Goal: Information Seeking & Learning: Understand process/instructions

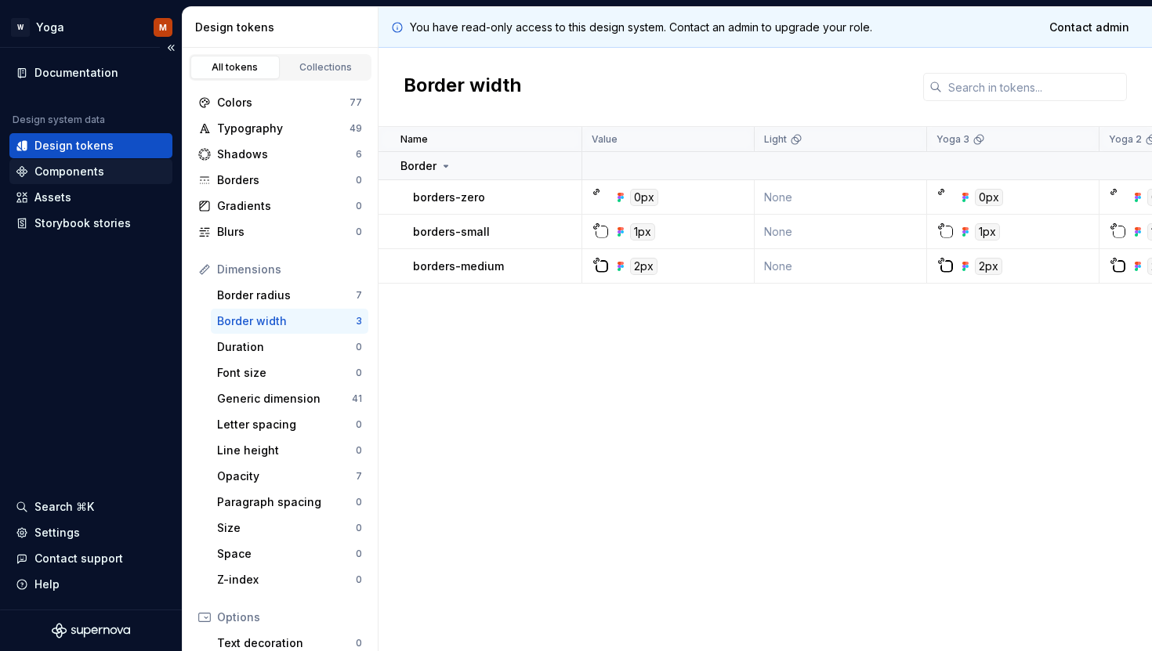
click at [78, 174] on div "Components" at bounding box center [69, 172] width 70 height 16
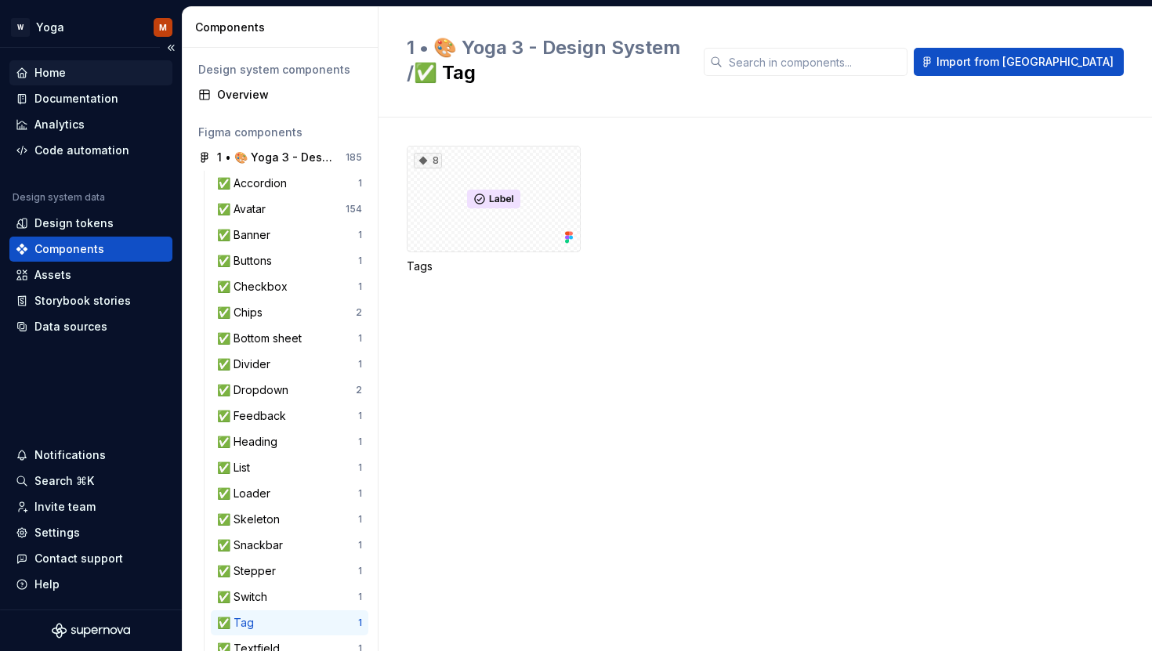
click at [70, 70] on div "Home" at bounding box center [91, 73] width 150 height 16
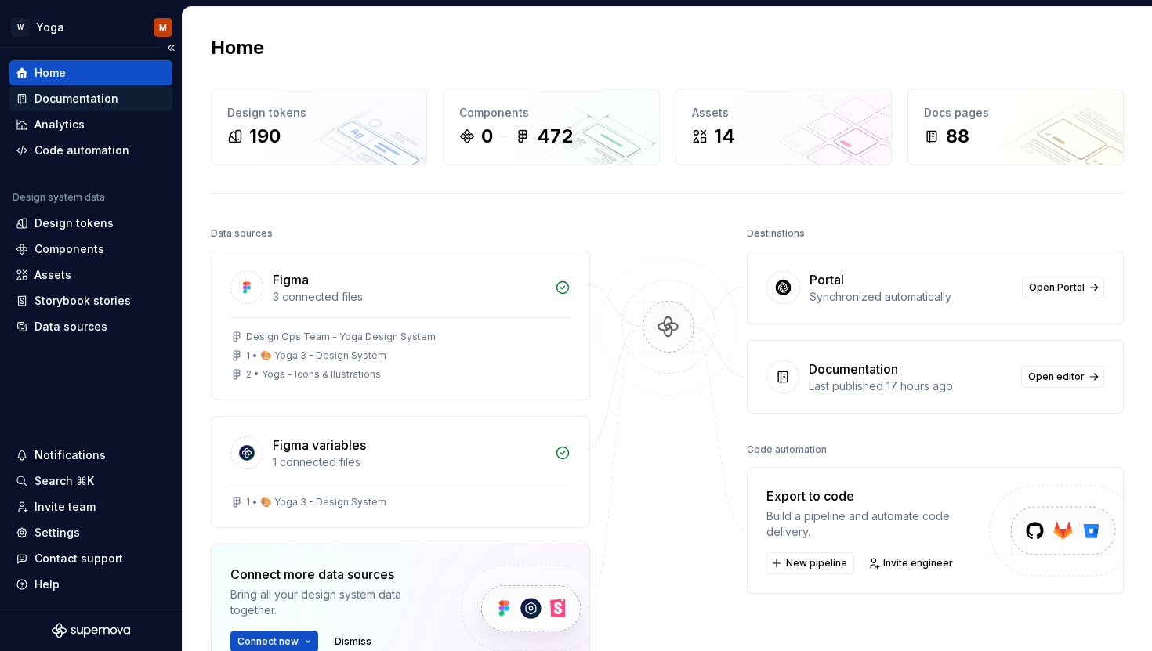
click at [73, 94] on div "Documentation" at bounding box center [76, 99] width 84 height 16
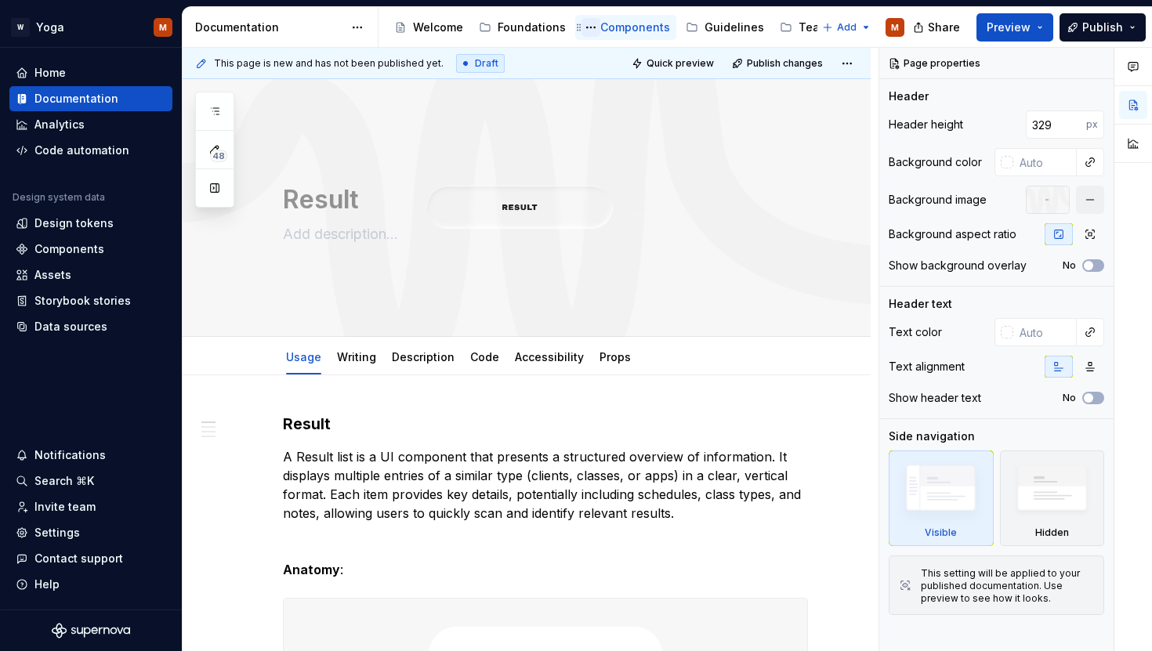
click at [593, 20] on button "Page tree" at bounding box center [591, 27] width 19 height 19
click at [625, 27] on html "W Yoga M Home Documentation Analytics Code automation Design system data Design…" at bounding box center [576, 325] width 1152 height 651
click at [625, 27] on div "Components" at bounding box center [635, 28] width 70 height 16
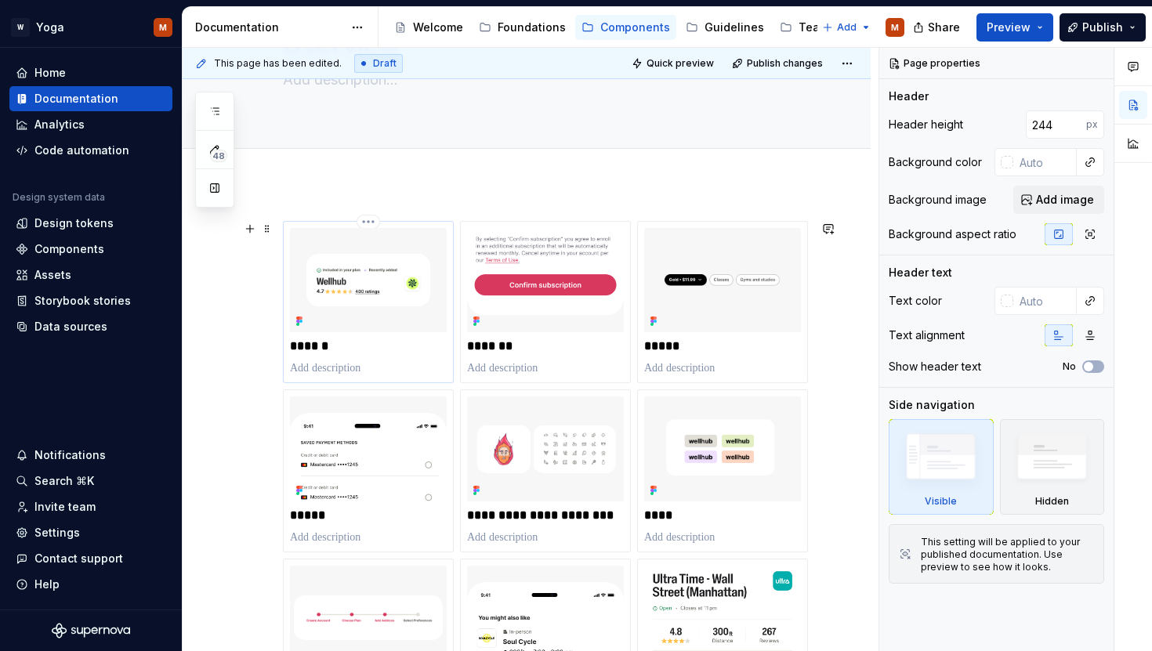
scroll to position [244, 0]
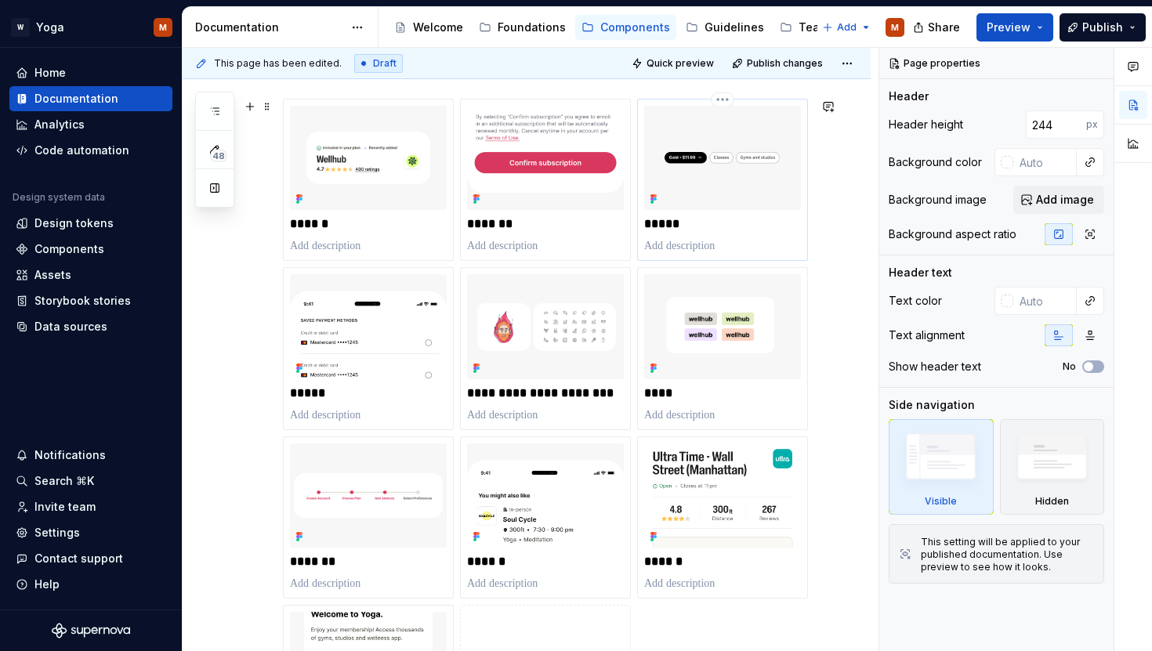
click at [683, 189] on img at bounding box center [722, 158] width 157 height 104
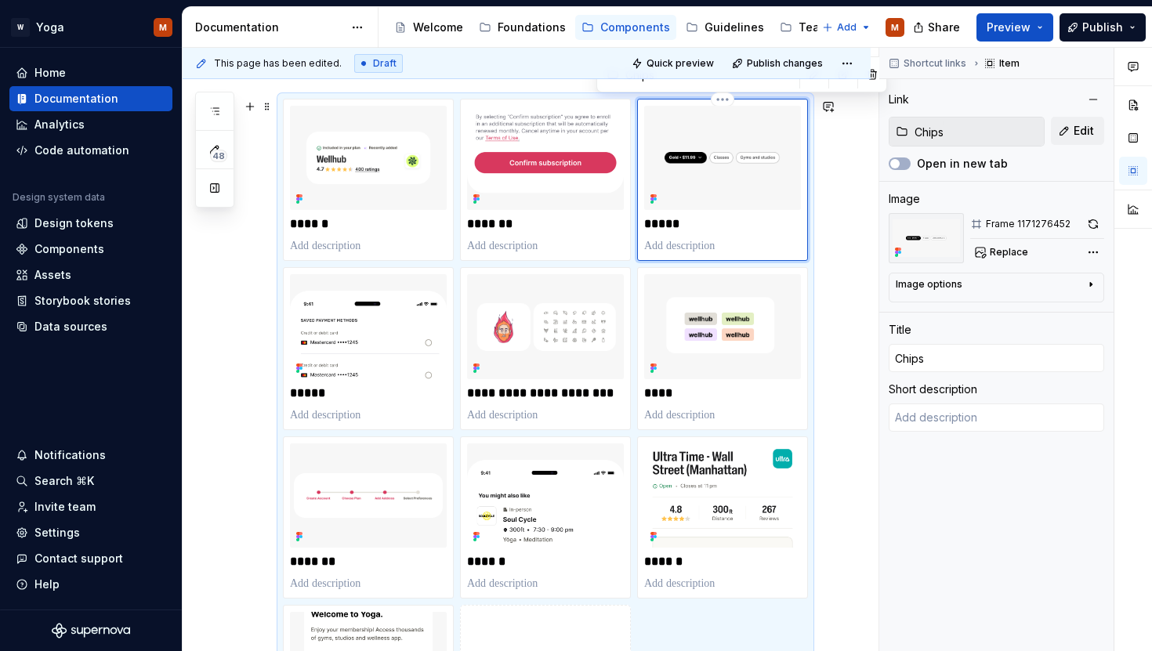
click at [683, 189] on img at bounding box center [722, 158] width 157 height 104
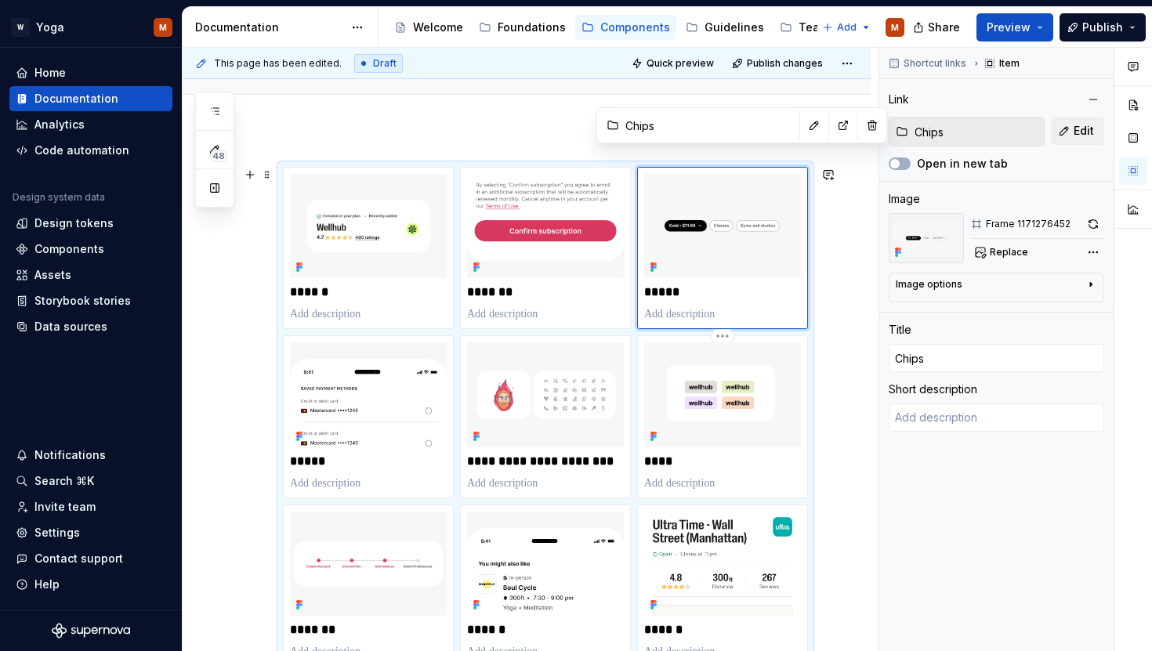
scroll to position [105, 0]
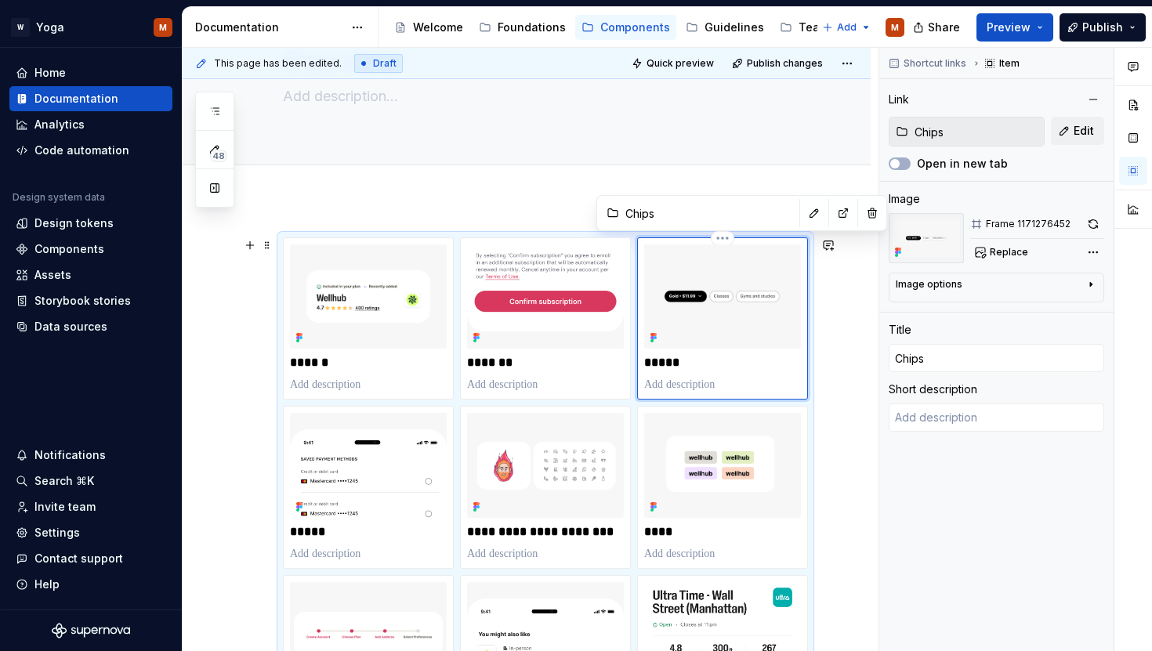
click at [774, 331] on img at bounding box center [722, 297] width 157 height 104
click at [772, 326] on img at bounding box center [722, 297] width 157 height 104
click at [676, 318] on img at bounding box center [722, 297] width 157 height 104
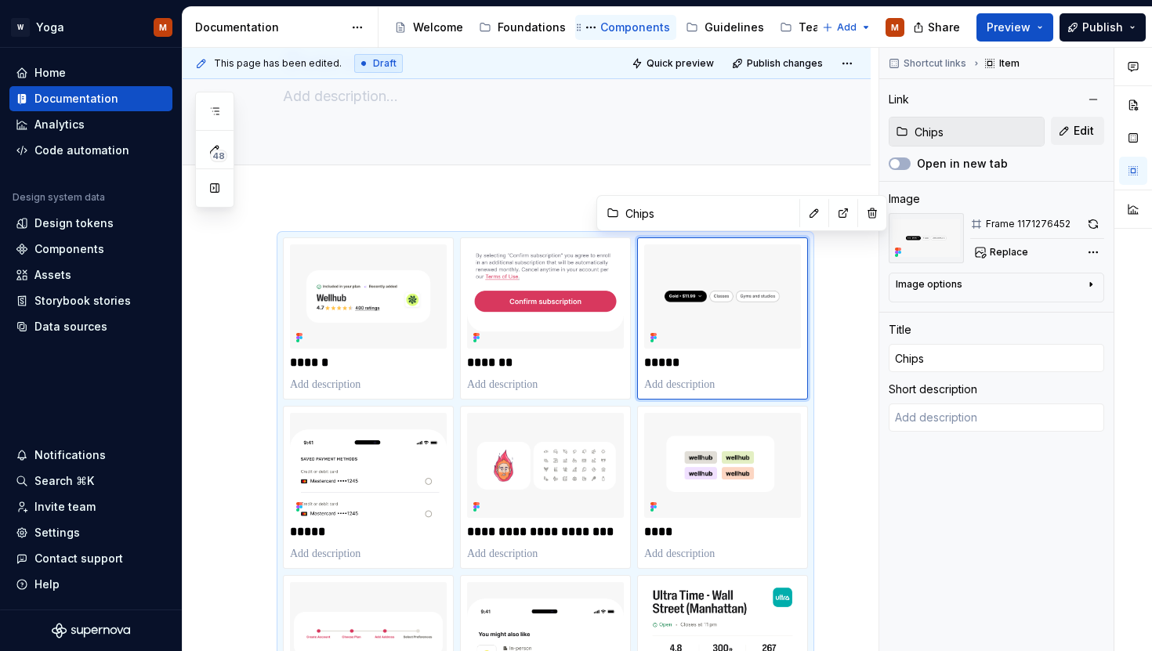
click at [600, 26] on div "Components" at bounding box center [635, 28] width 70 height 16
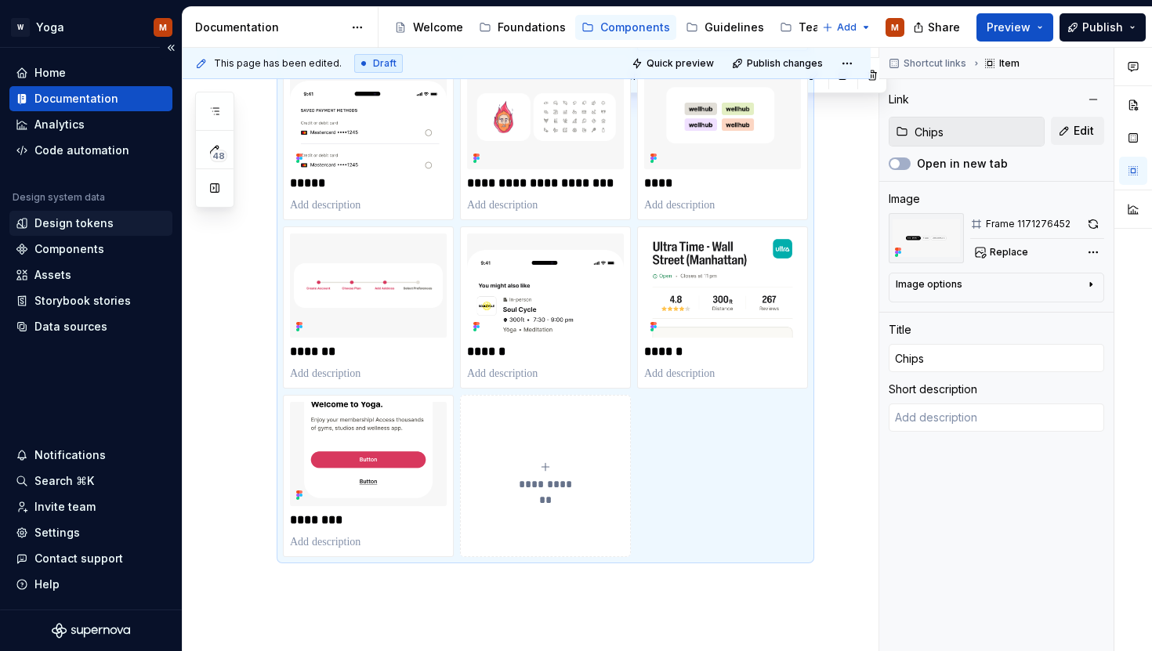
click at [61, 230] on div "Design tokens" at bounding box center [73, 224] width 79 height 16
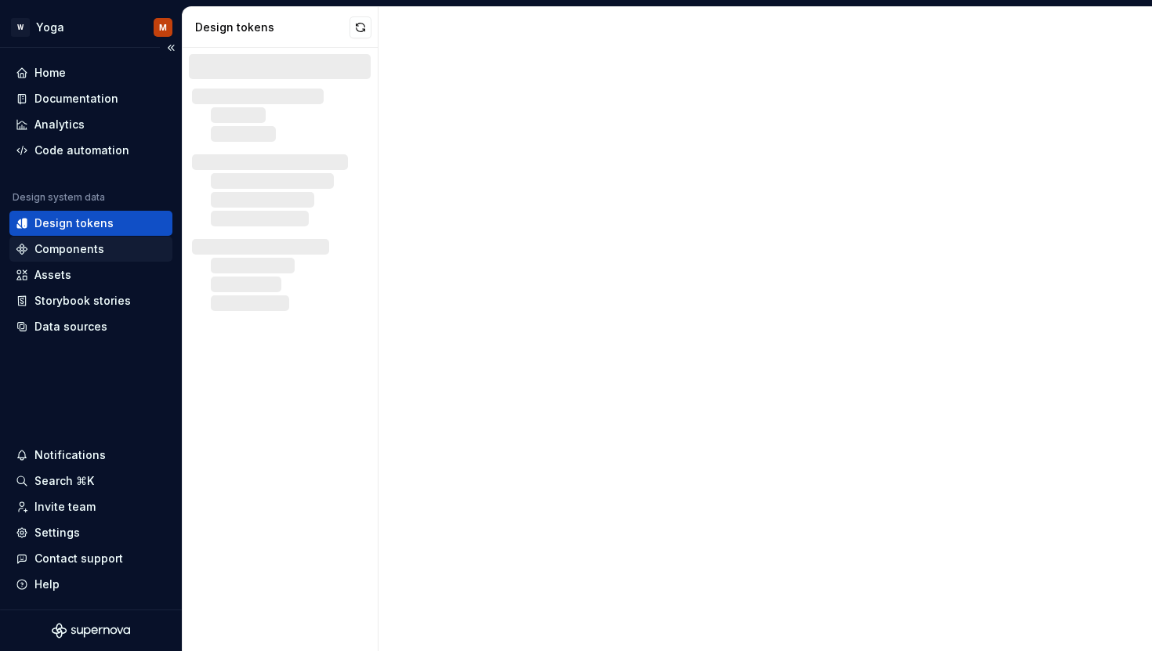
click at [65, 241] on div "Components" at bounding box center [90, 249] width 163 height 25
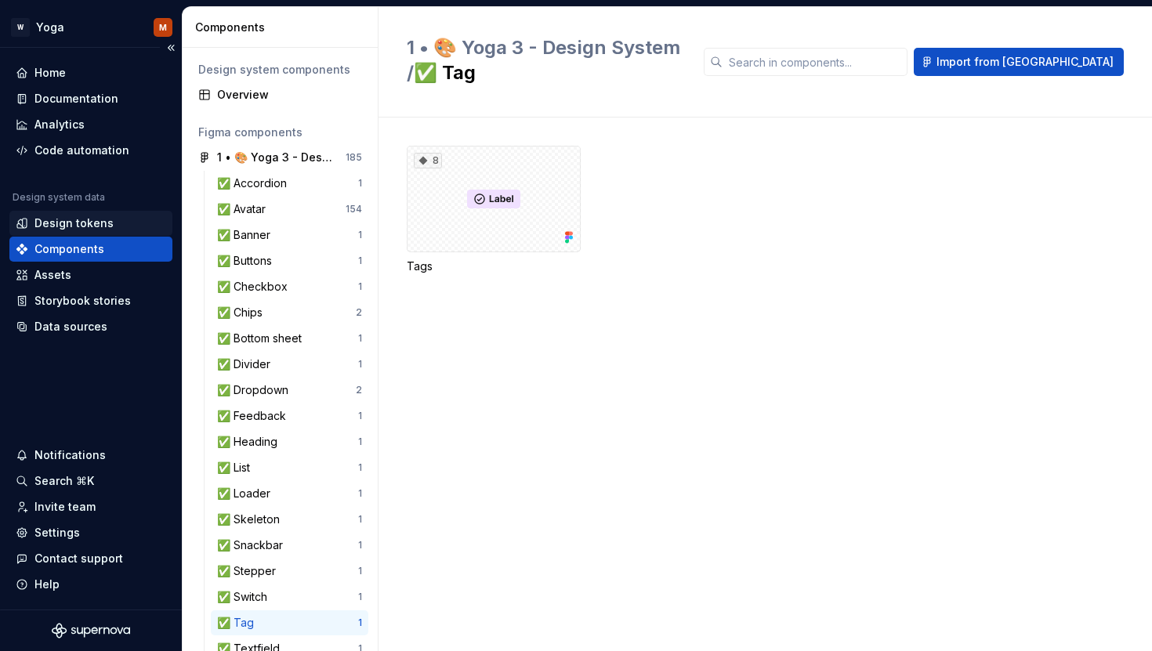
click at [86, 227] on div "Design tokens" at bounding box center [73, 224] width 79 height 16
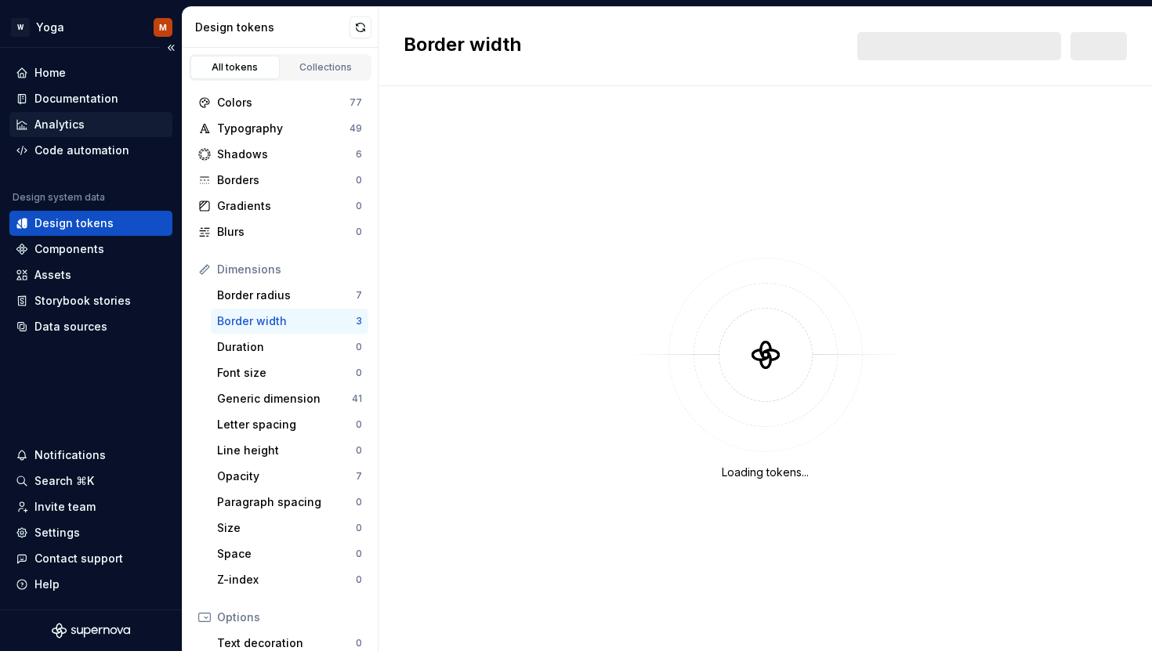
click at [94, 127] on div "Analytics" at bounding box center [91, 125] width 150 height 16
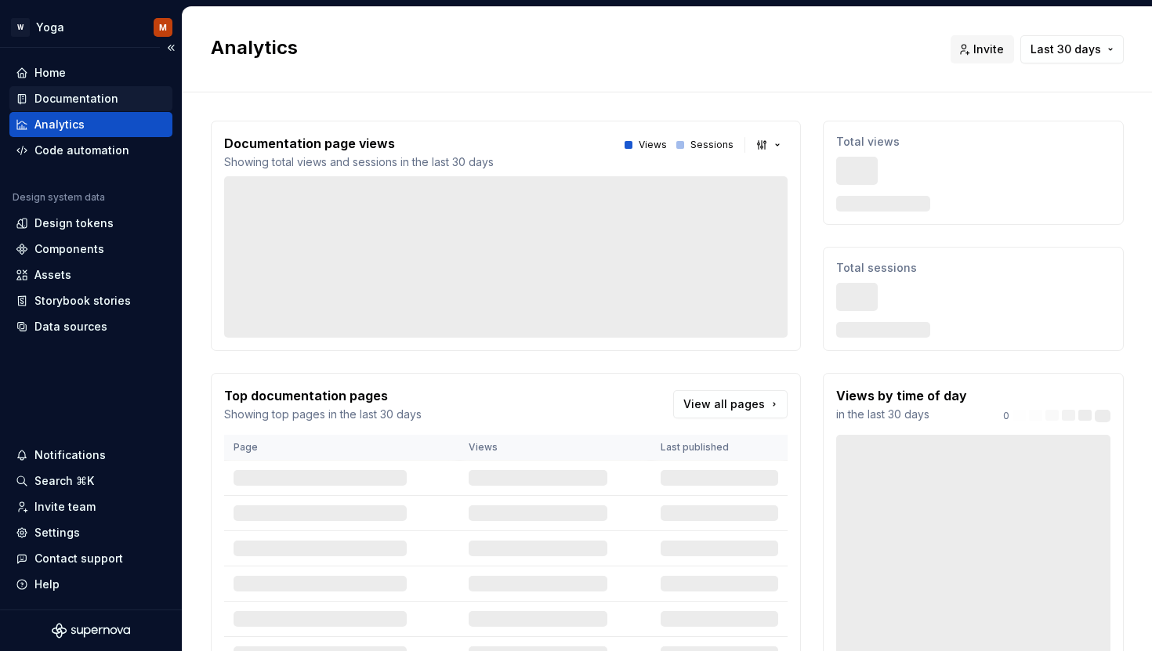
click at [89, 108] on div "Documentation" at bounding box center [90, 98] width 163 height 25
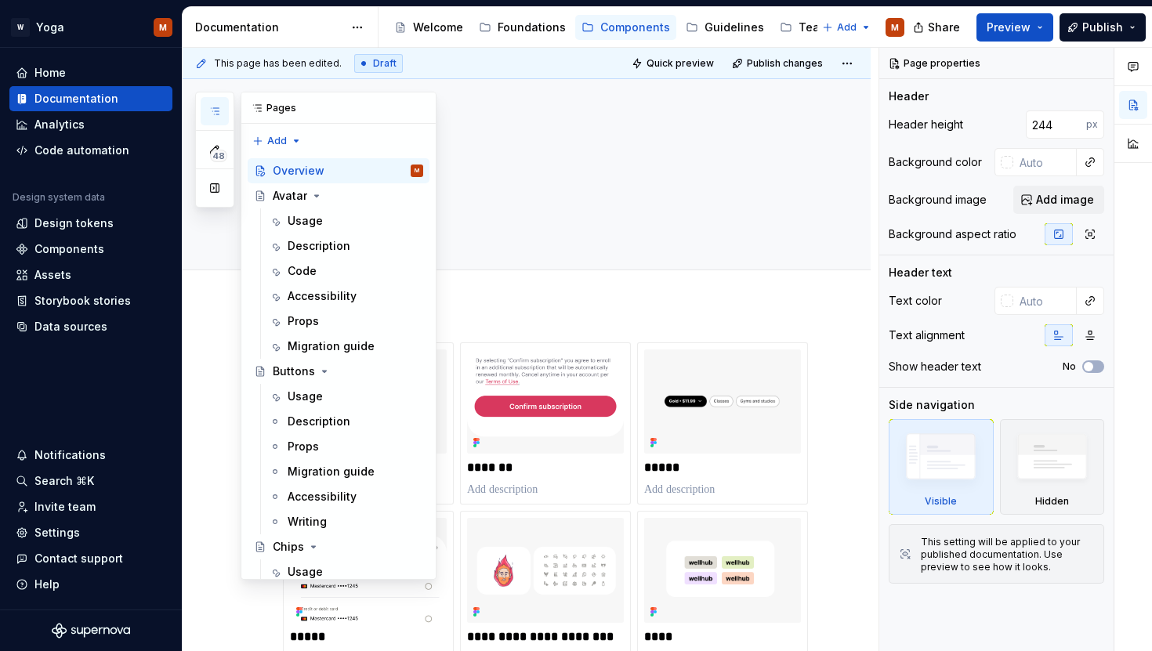
click at [223, 118] on button "button" at bounding box center [215, 111] width 28 height 28
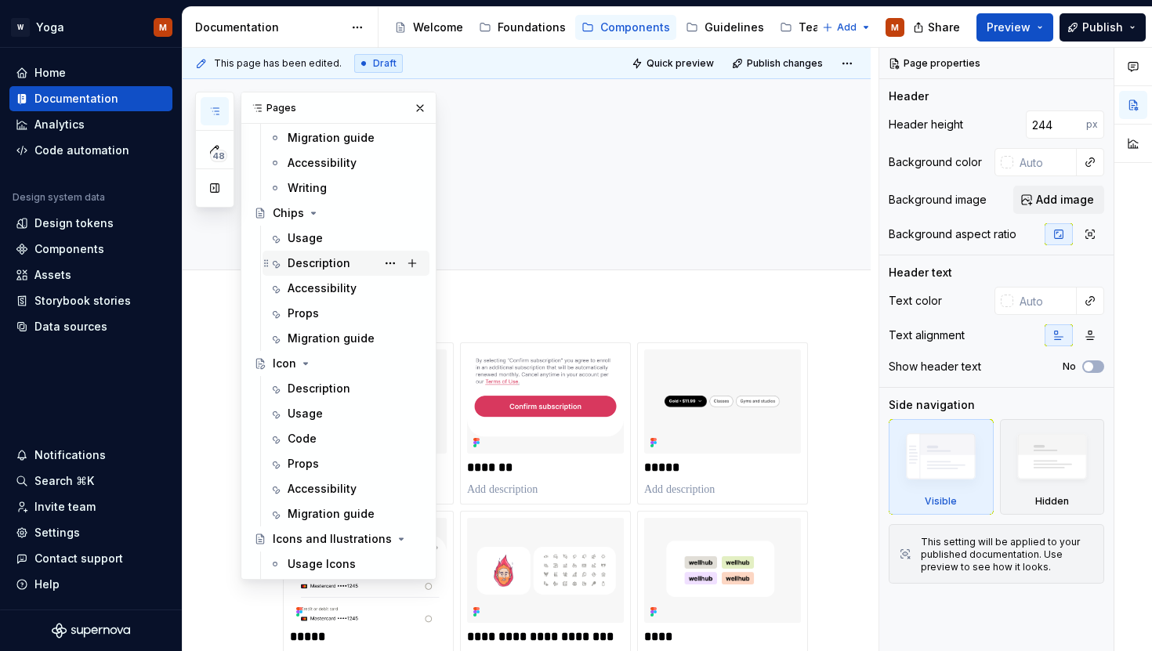
scroll to position [342, 0]
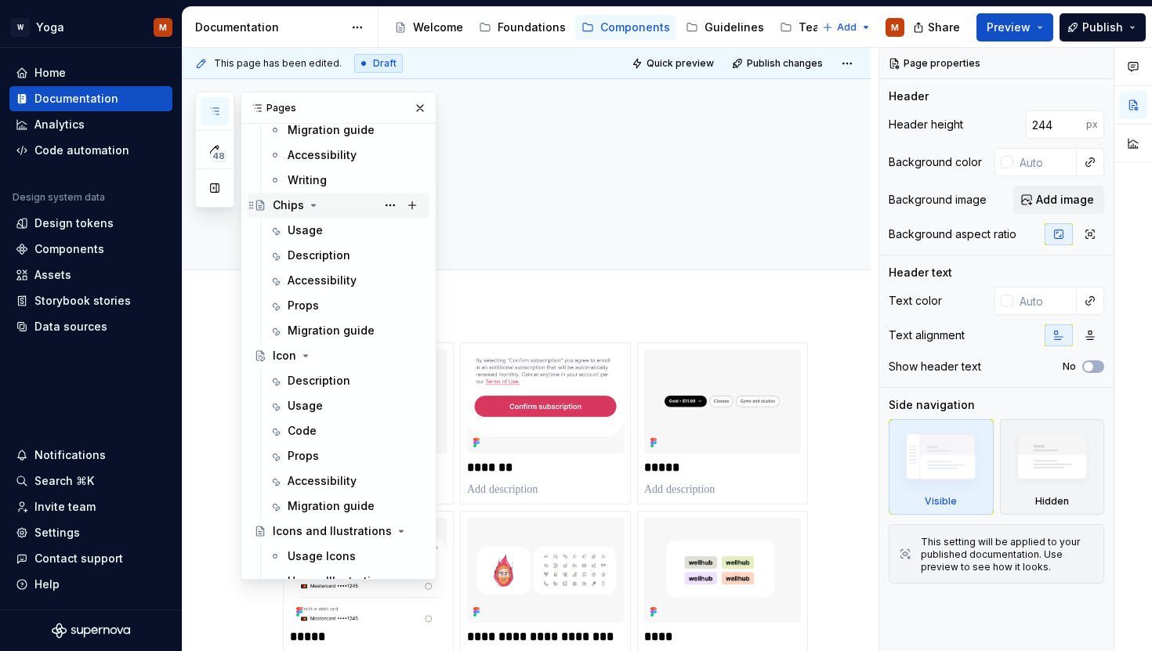
click at [297, 212] on div "Chips" at bounding box center [288, 206] width 31 height 16
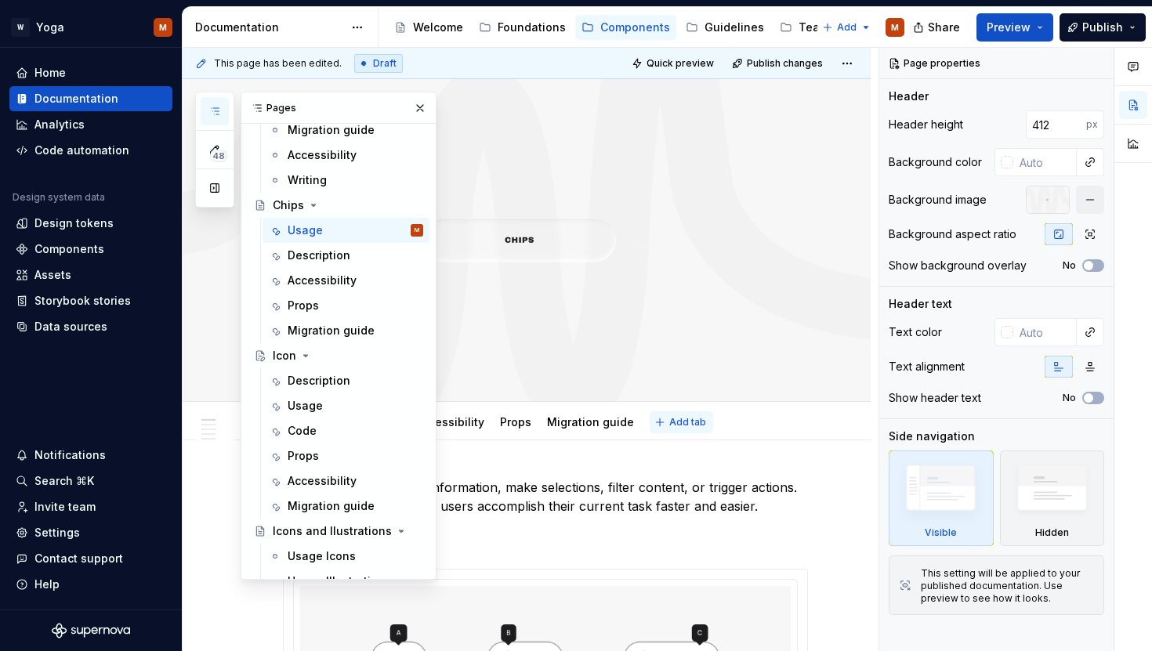
type textarea "*"
click at [669, 418] on span "Add tab" at bounding box center [687, 422] width 37 height 13
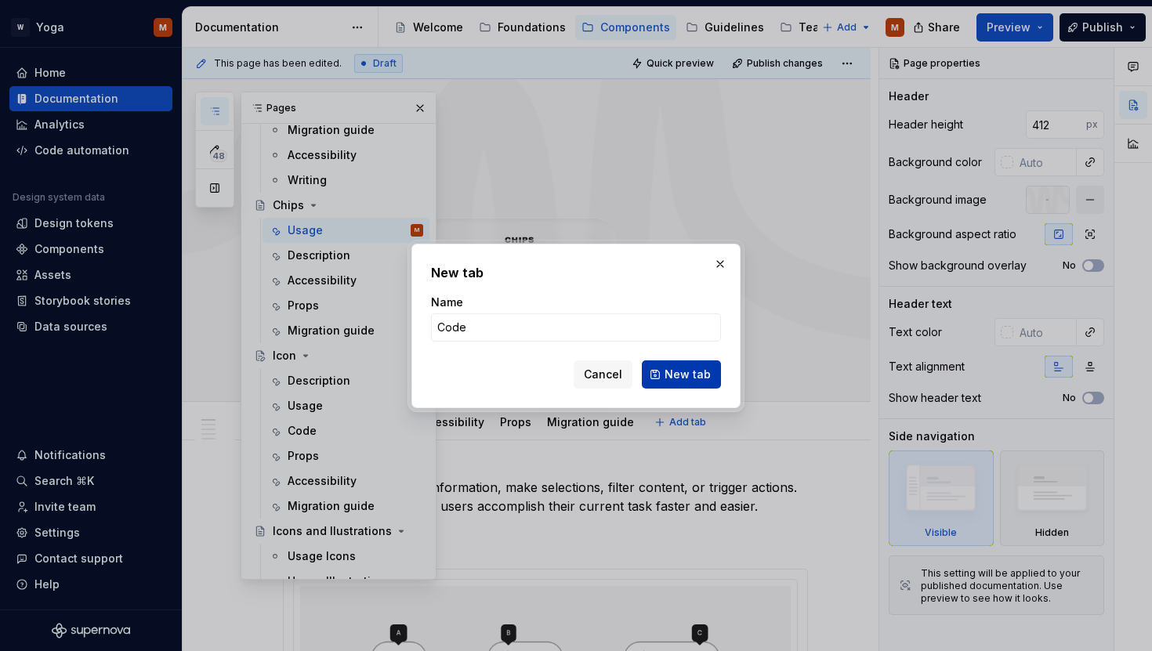
type input "Code"
click at [676, 372] on span "New tab" at bounding box center [688, 375] width 46 height 16
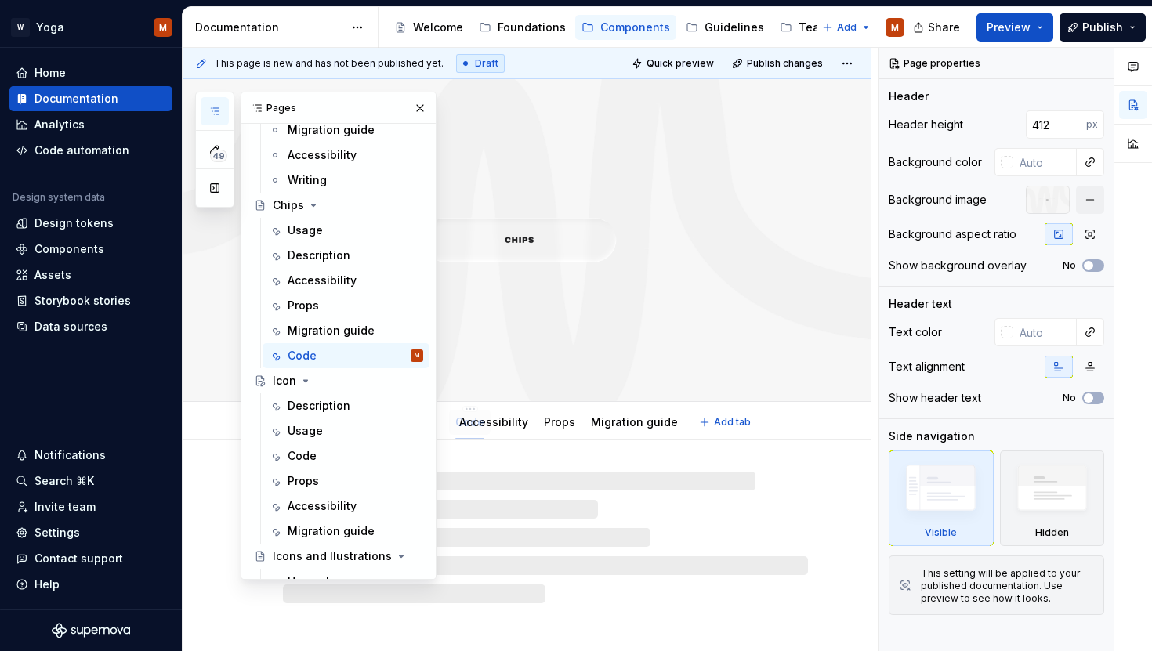
drag, startPoint x: 645, startPoint y: 424, endPoint x: 451, endPoint y: 437, distance: 194.8
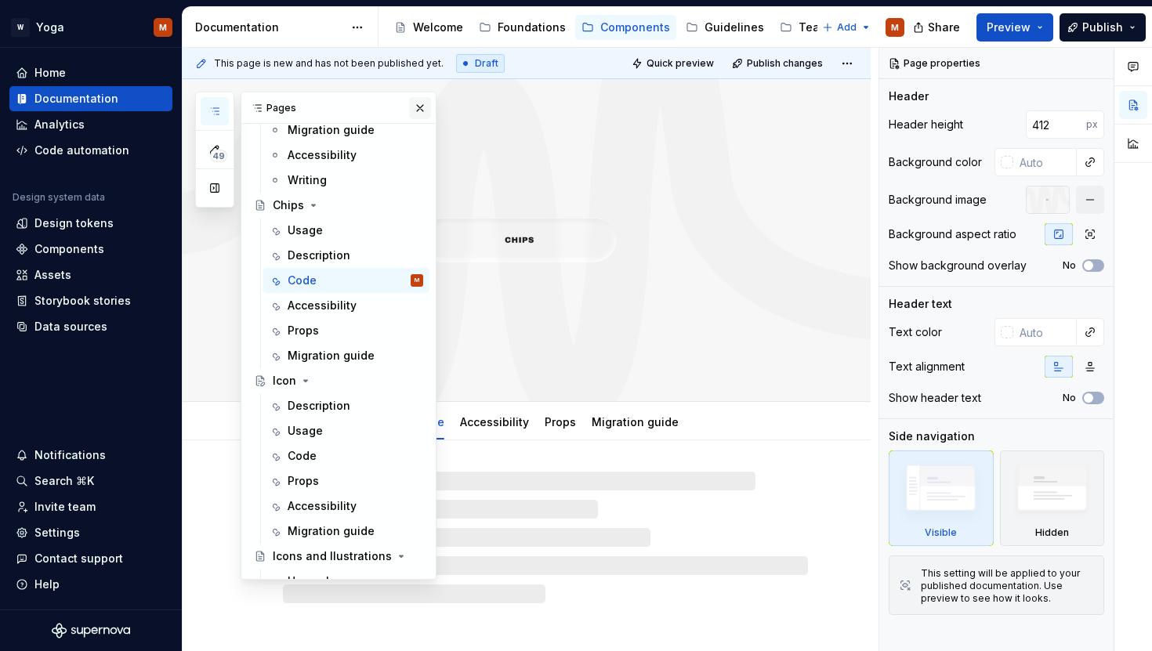
click at [409, 103] on button "button" at bounding box center [420, 108] width 22 height 22
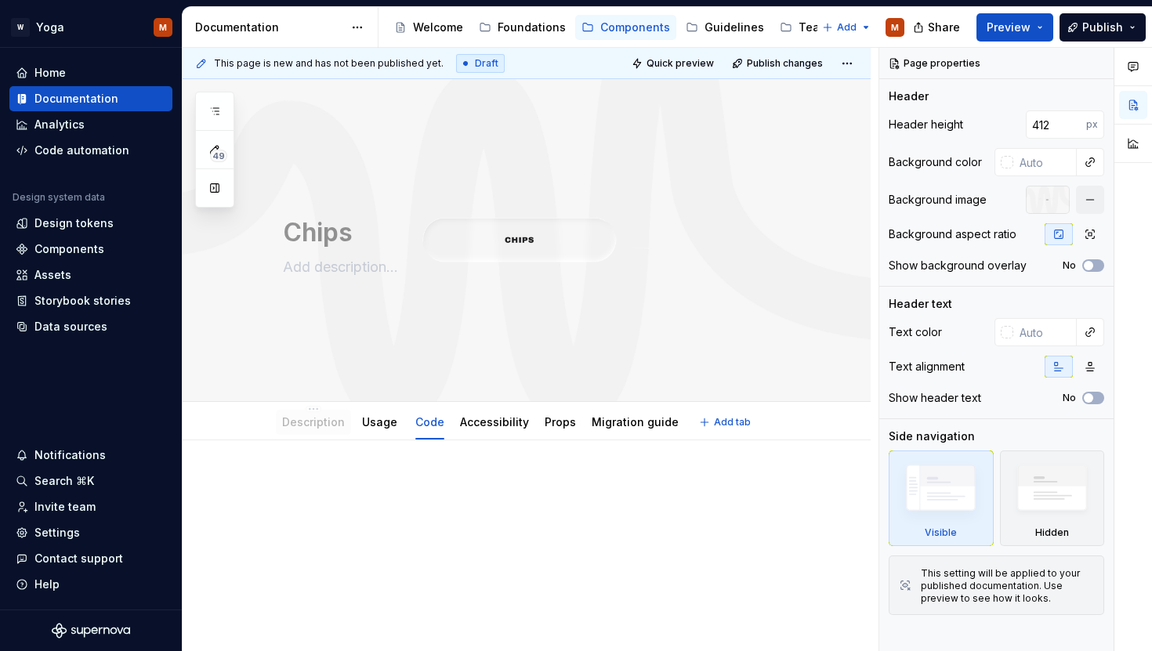
drag, startPoint x: 361, startPoint y: 419, endPoint x: 306, endPoint y: 419, distance: 55.7
drag, startPoint x: 566, startPoint y: 419, endPoint x: 482, endPoint y: 430, distance: 84.7
click at [431, 483] on p at bounding box center [545, 487] width 525 height 19
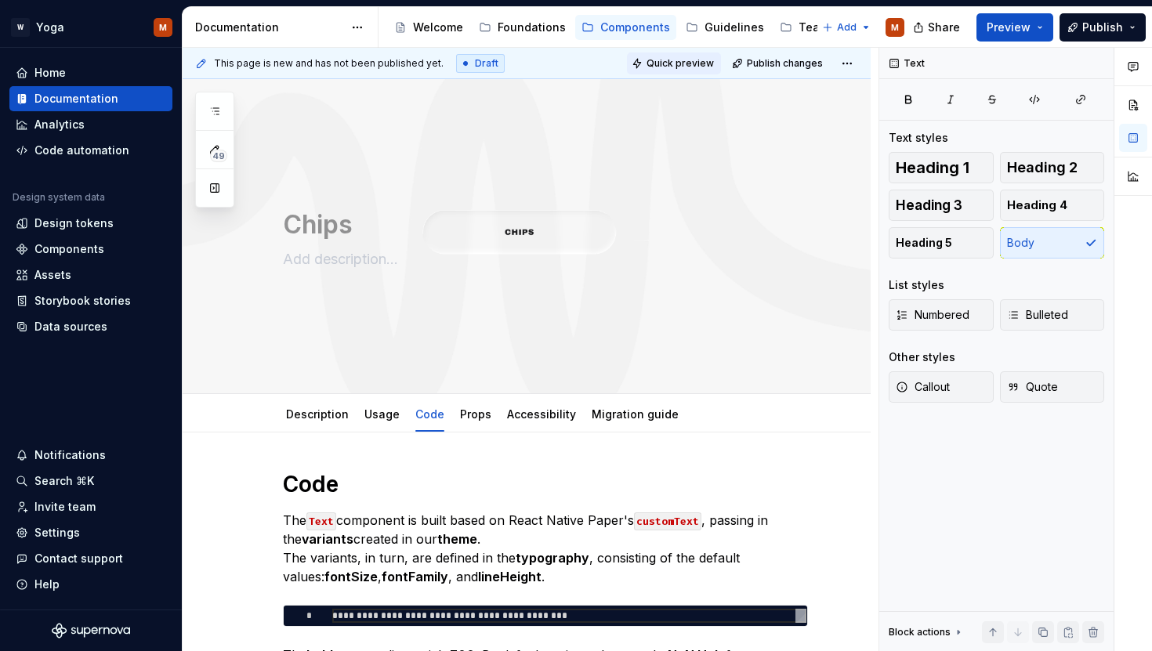
scroll to position [8, 0]
type textarea "*"
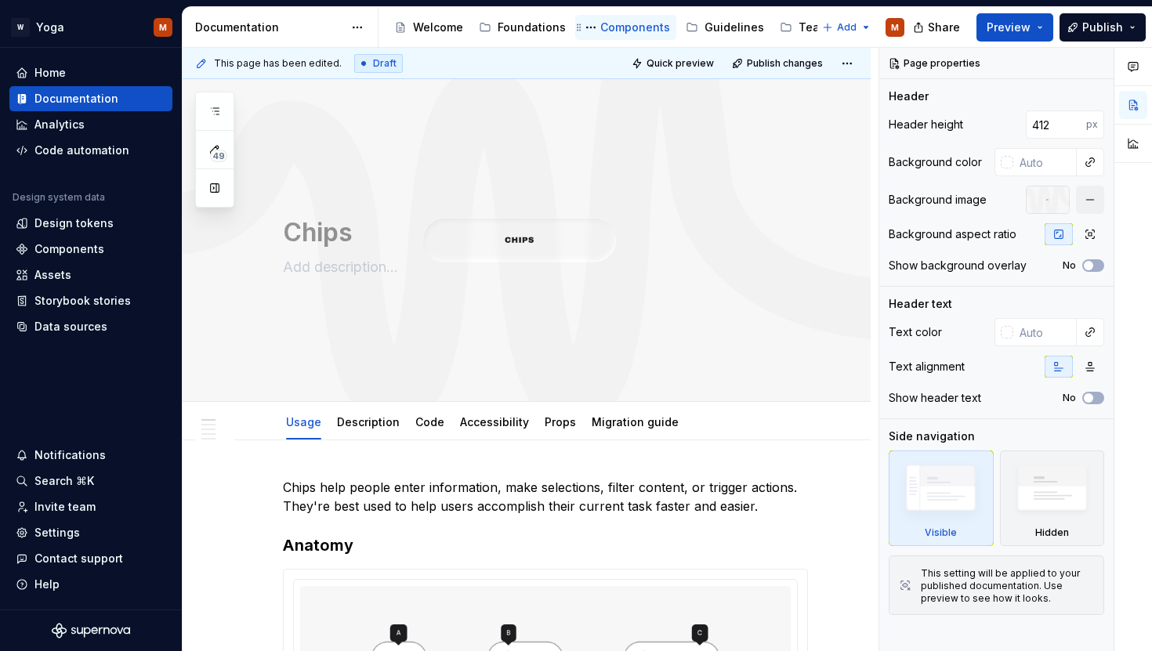
click at [610, 20] on div "Components" at bounding box center [635, 28] width 70 height 16
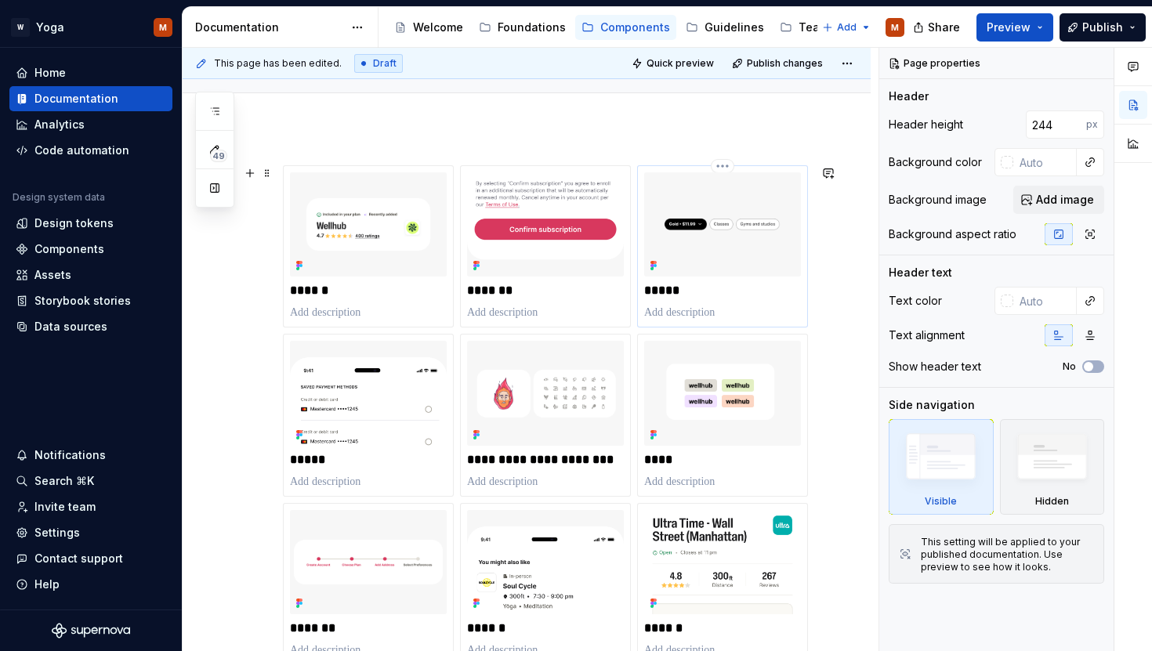
scroll to position [159, 0]
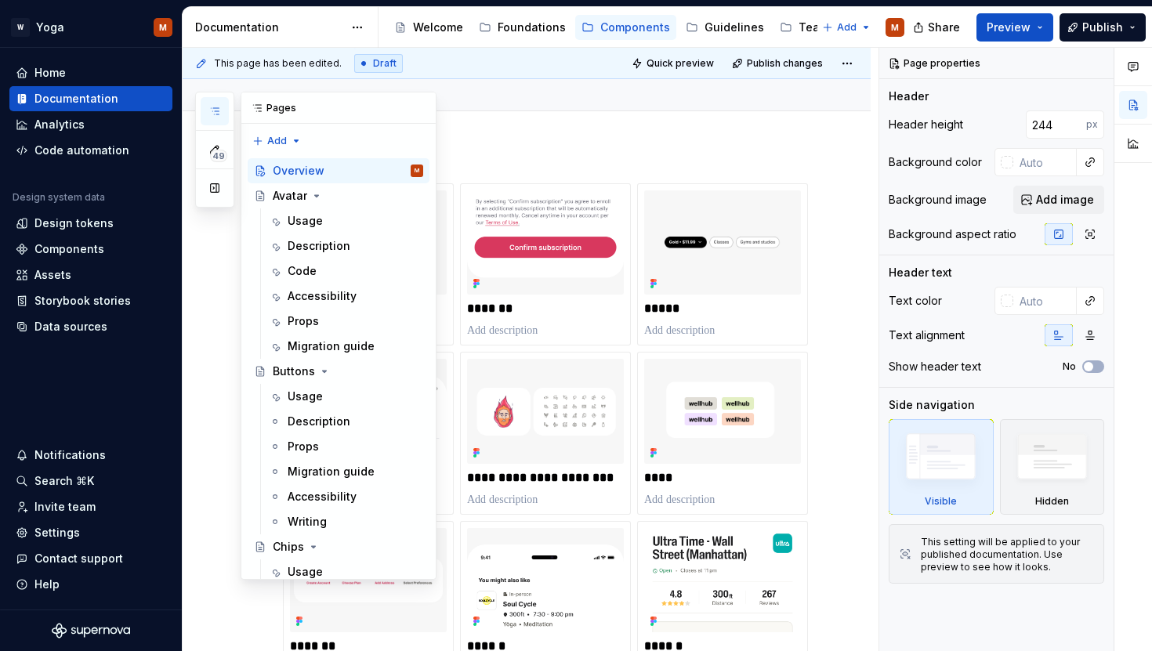
click at [206, 114] on button "button" at bounding box center [215, 111] width 28 height 28
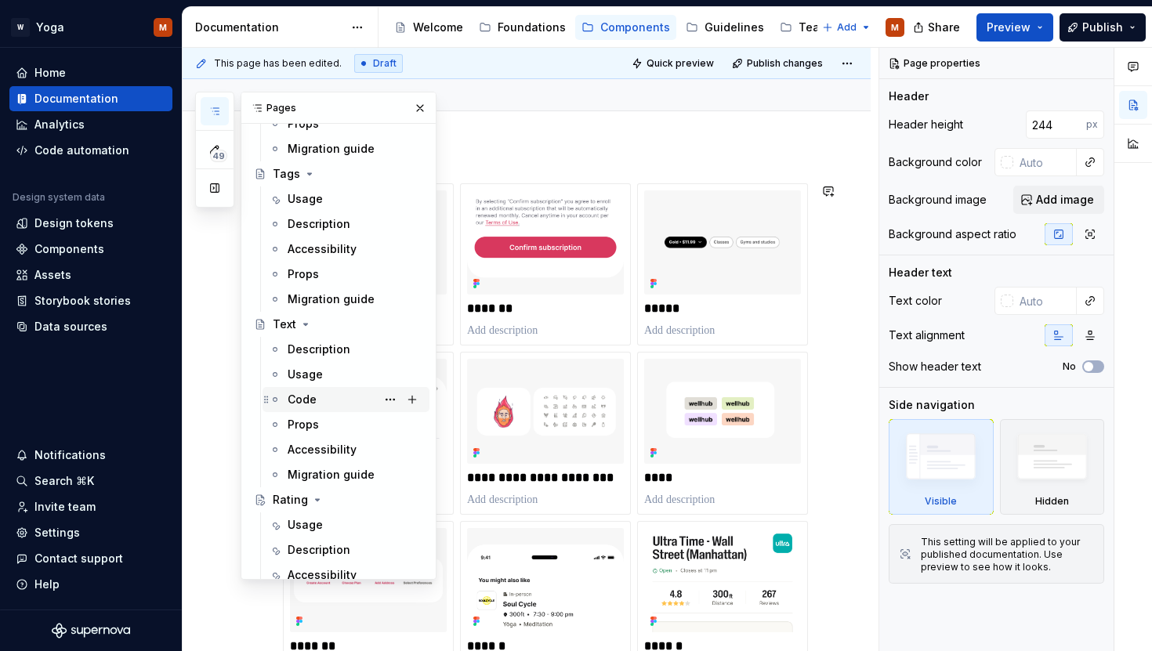
scroll to position [1414, 0]
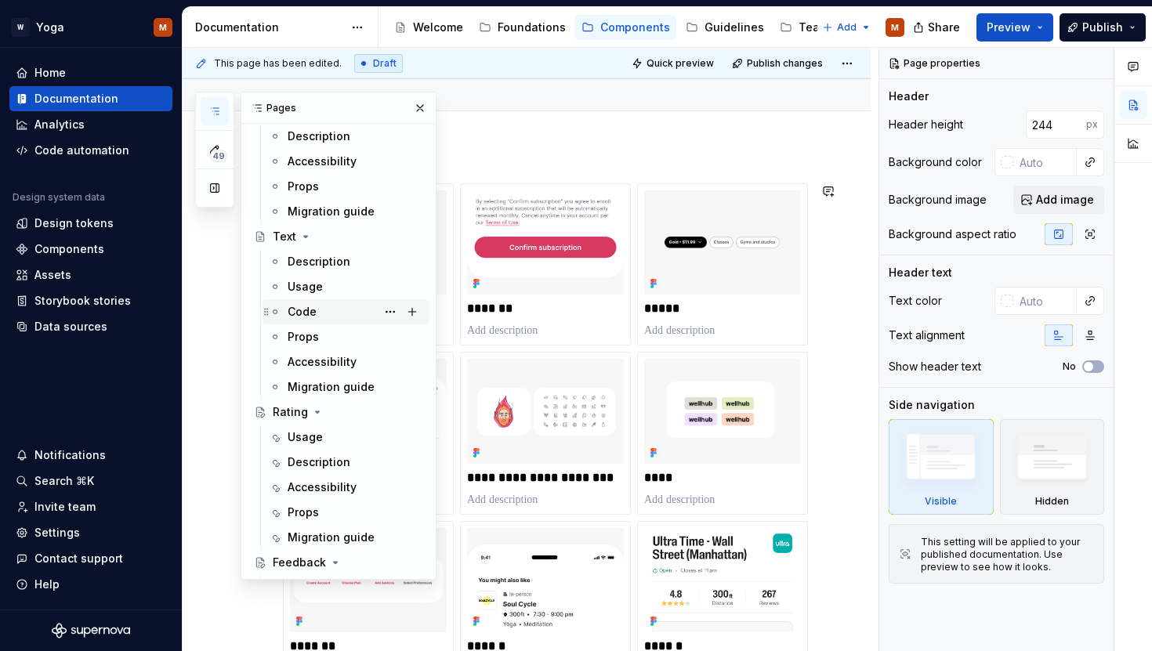
click at [328, 317] on div "Code" at bounding box center [356, 312] width 136 height 22
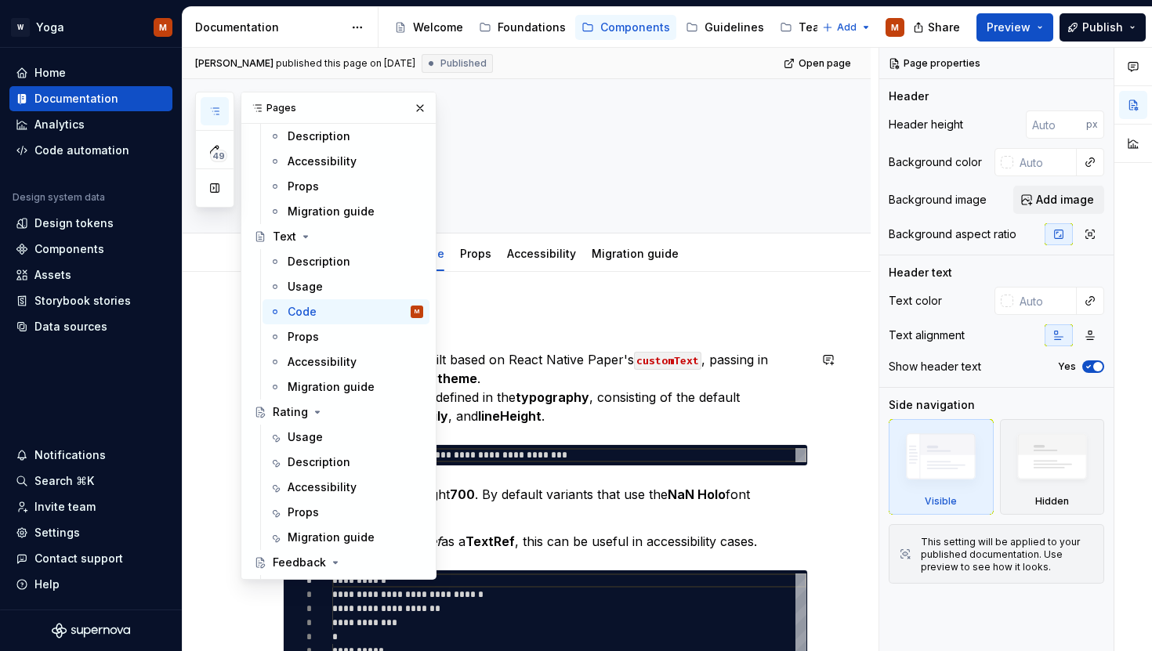
click at [208, 398] on div "49 Pages Add Accessibility guide for tree Page tree. Navigate the tree with the…" at bounding box center [315, 336] width 241 height 488
click at [411, 114] on button "button" at bounding box center [420, 108] width 22 height 22
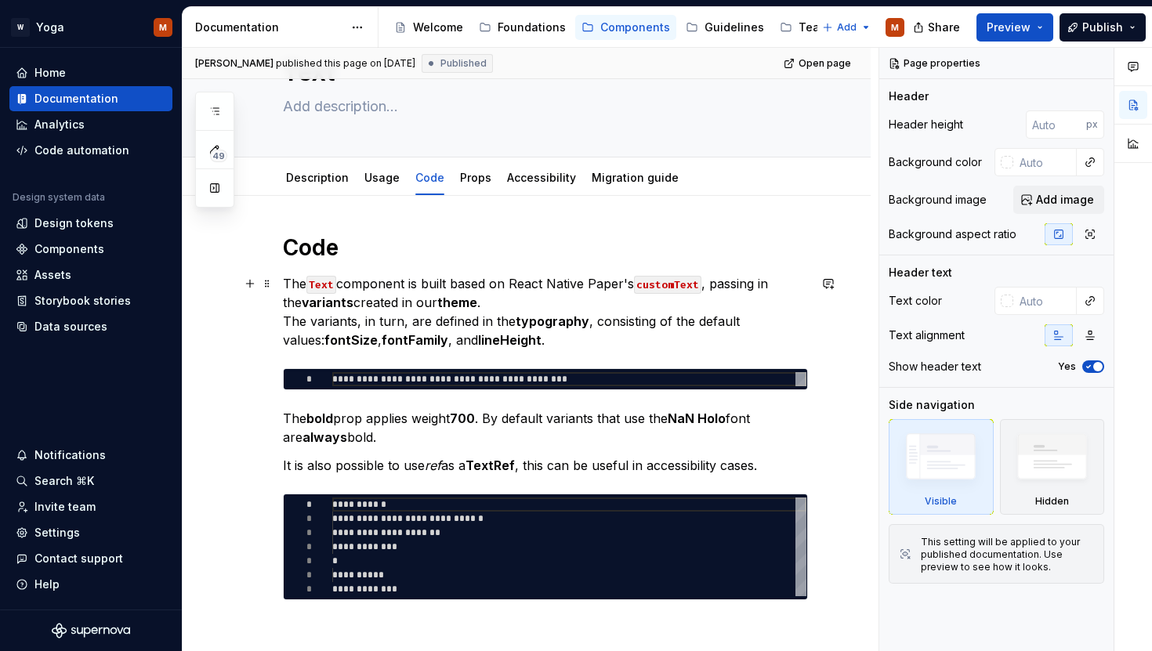
scroll to position [141, 0]
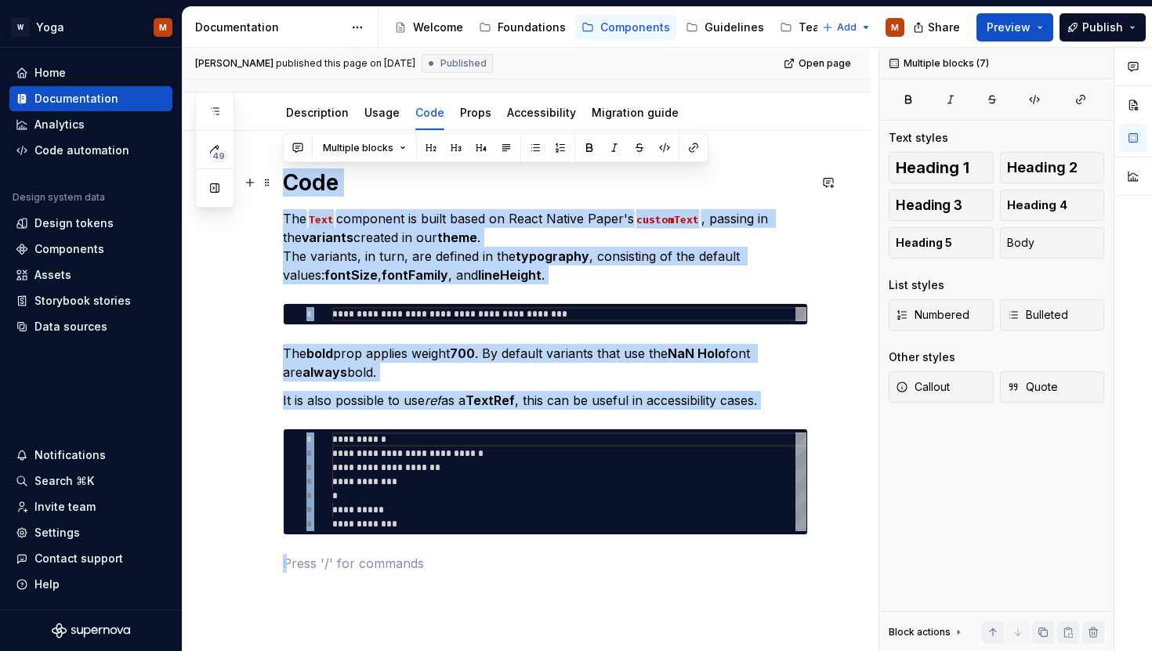
drag, startPoint x: 420, startPoint y: 563, endPoint x: 283, endPoint y: 178, distance: 408.6
click at [283, 178] on div "**********" at bounding box center [545, 371] width 525 height 404
copy div "**********"
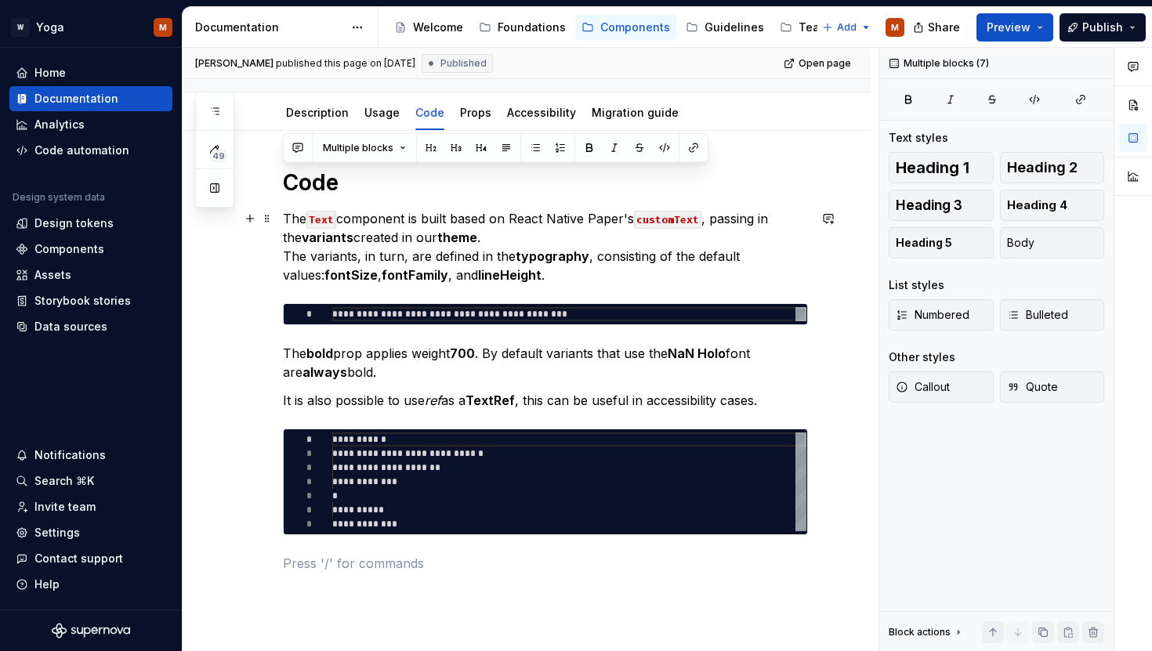
click at [567, 263] on p "The Text component is built based on React Native Paper's customText , passing …" at bounding box center [545, 246] width 525 height 75
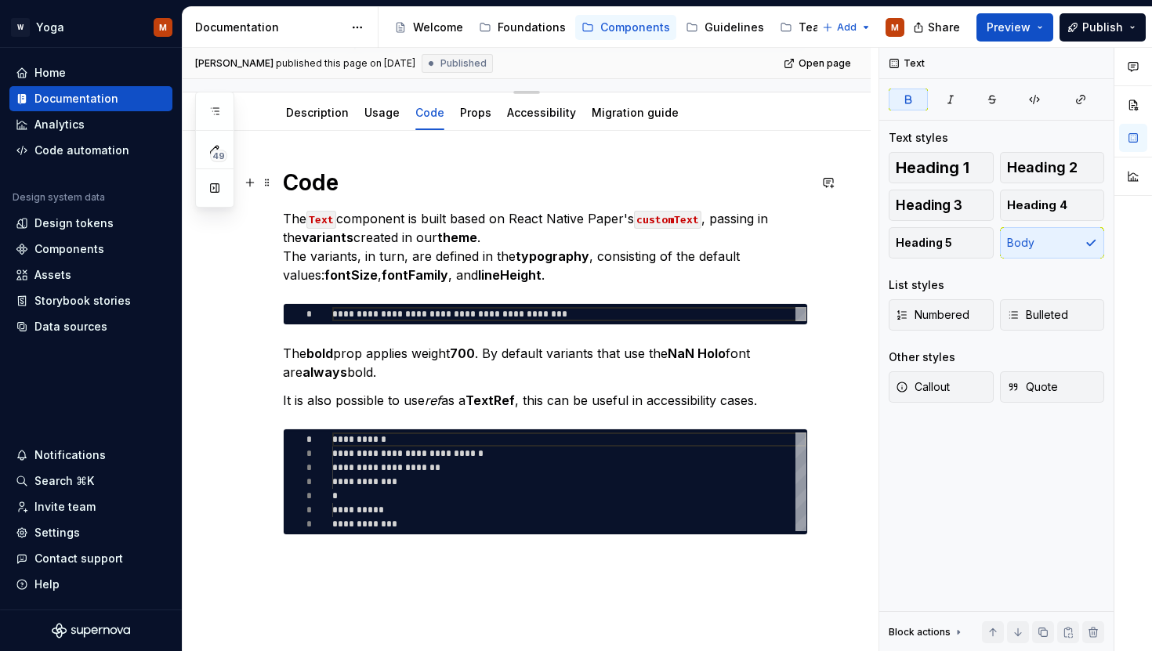
scroll to position [0, 0]
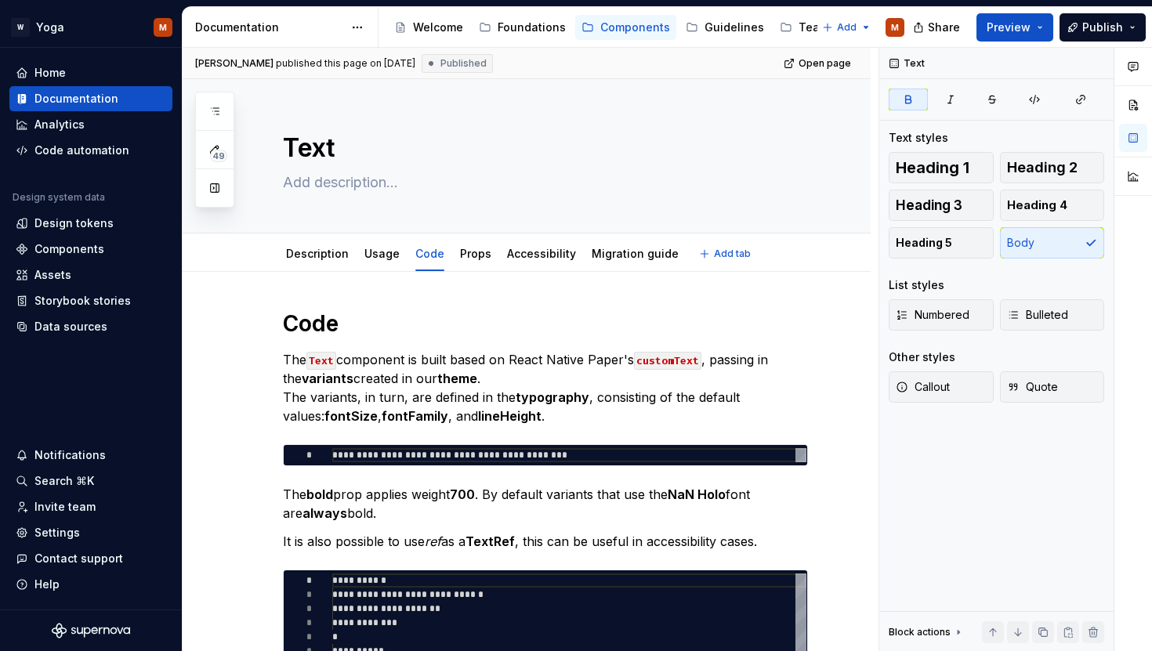
type textarea "*"
